Goal: Transaction & Acquisition: Purchase product/service

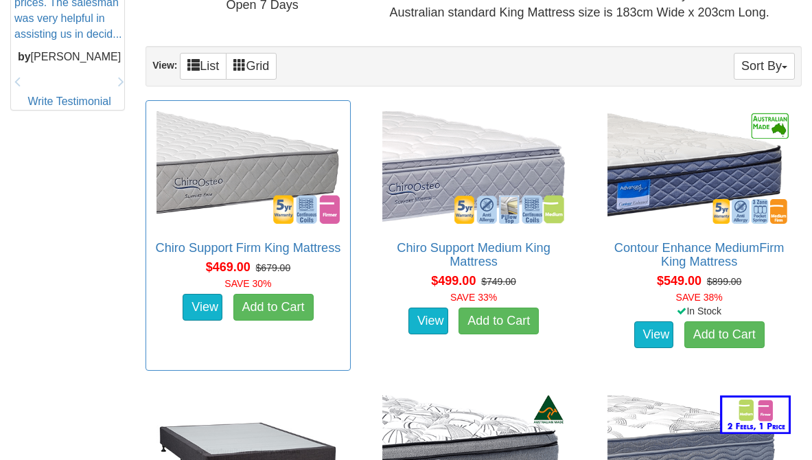
scroll to position [749, 0]
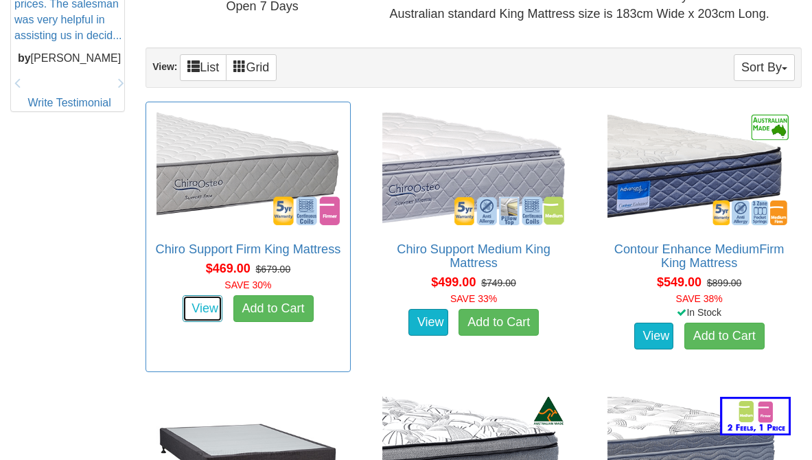
click at [196, 318] on link "View" at bounding box center [203, 308] width 40 height 27
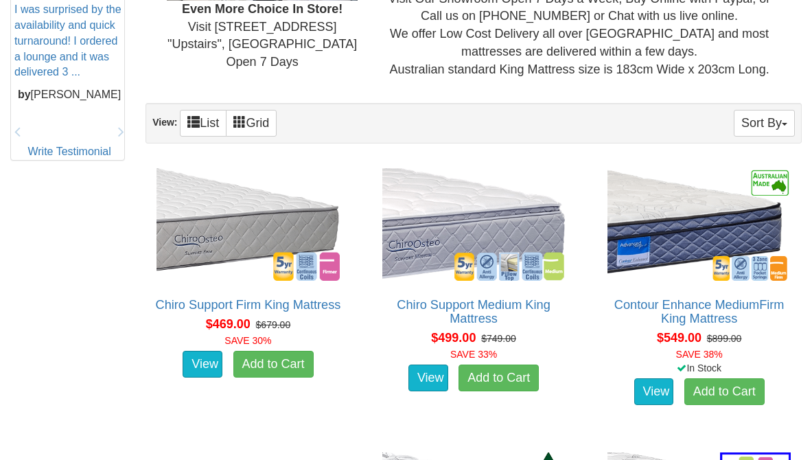
scroll to position [690, 0]
